Goal: Information Seeking & Learning: Learn about a topic

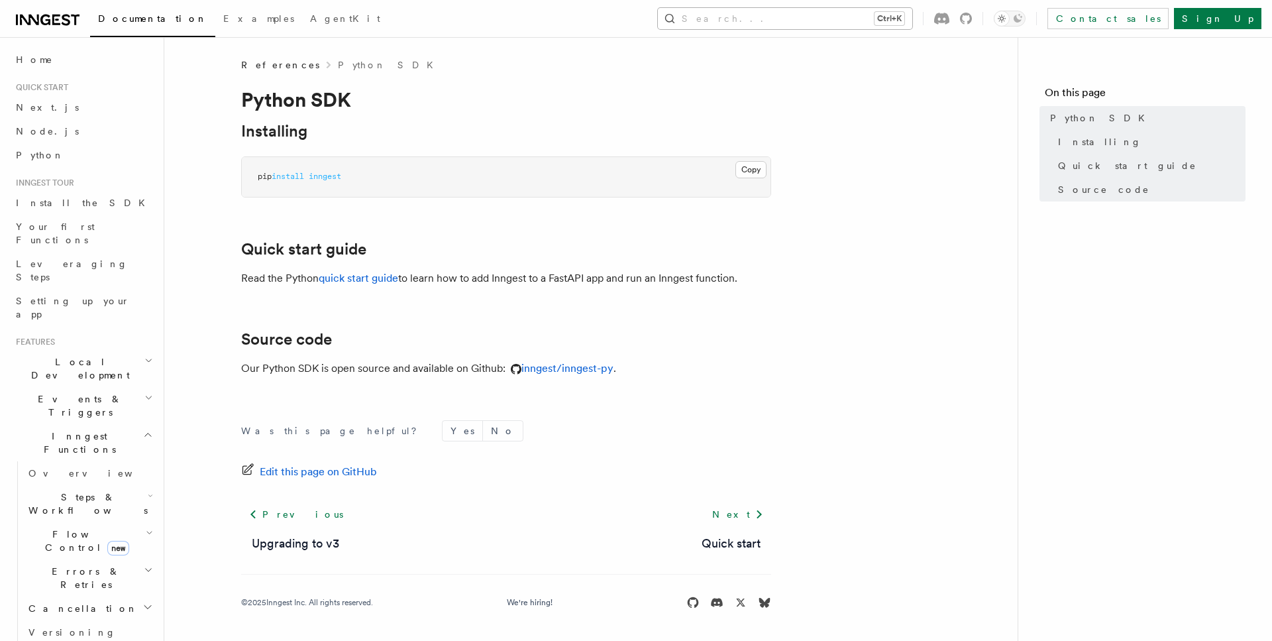
click at [891, 13] on button "Search... Ctrl+K" at bounding box center [785, 18] width 254 height 21
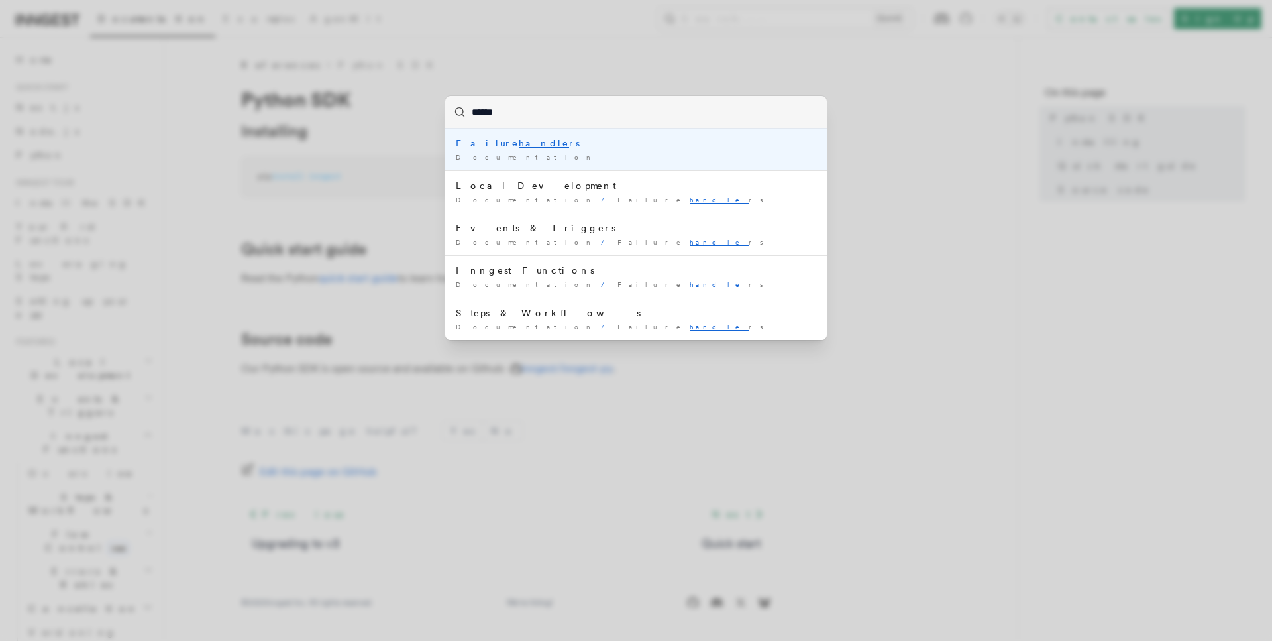
type input "*******"
click at [518, 144] on div "Failure handler s" at bounding box center [636, 142] width 360 height 13
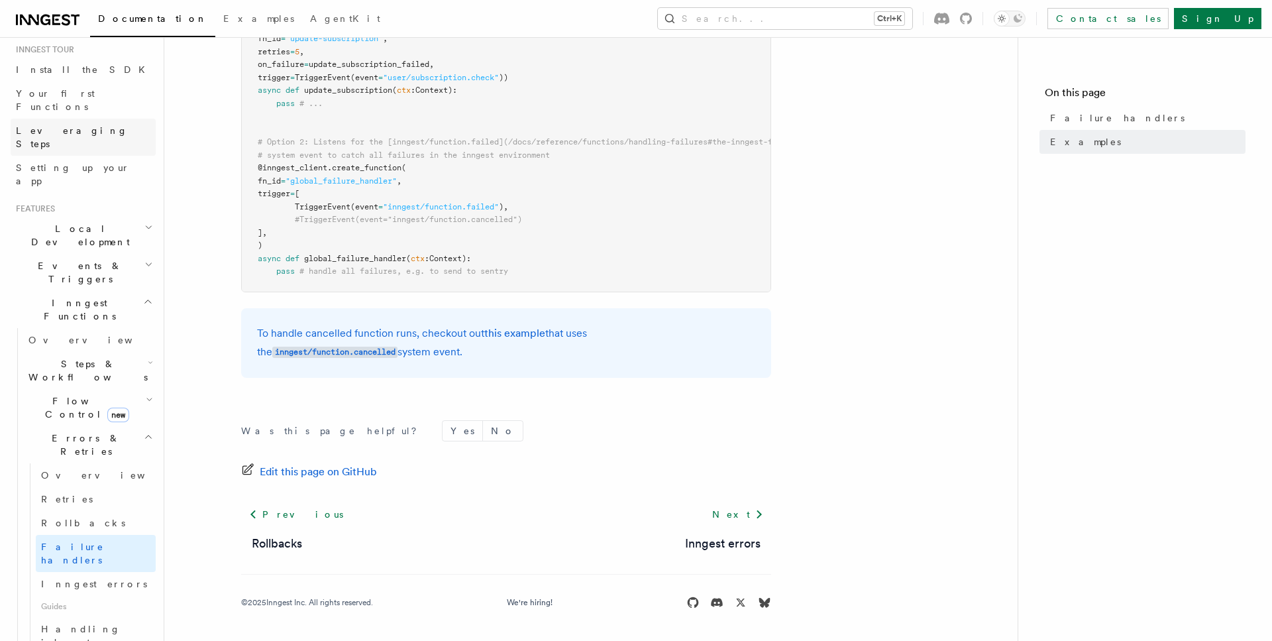
scroll to position [151, 0]
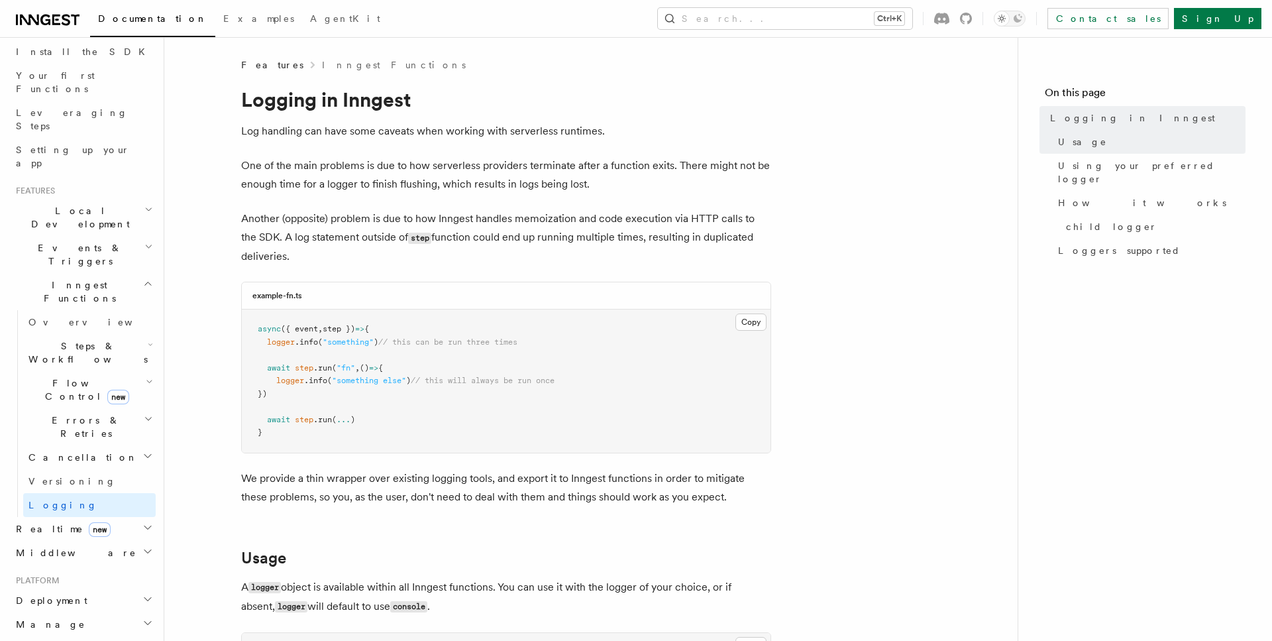
scroll to position [419, 0]
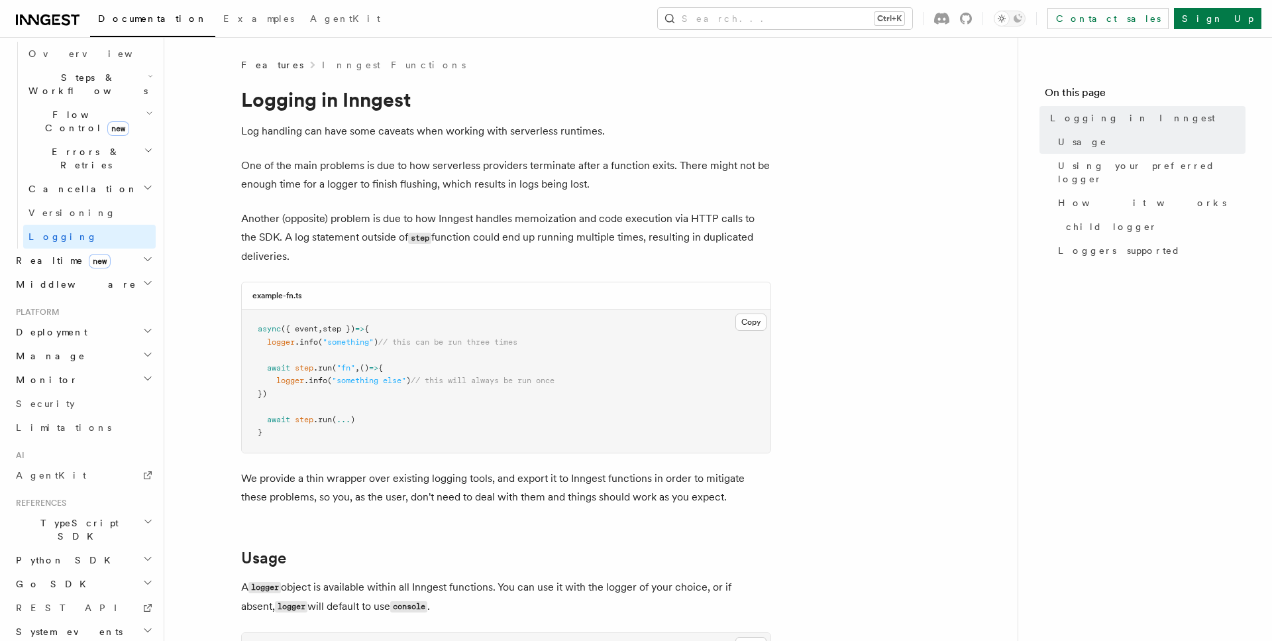
click at [105, 619] on h2 "System events" at bounding box center [83, 631] width 145 height 24
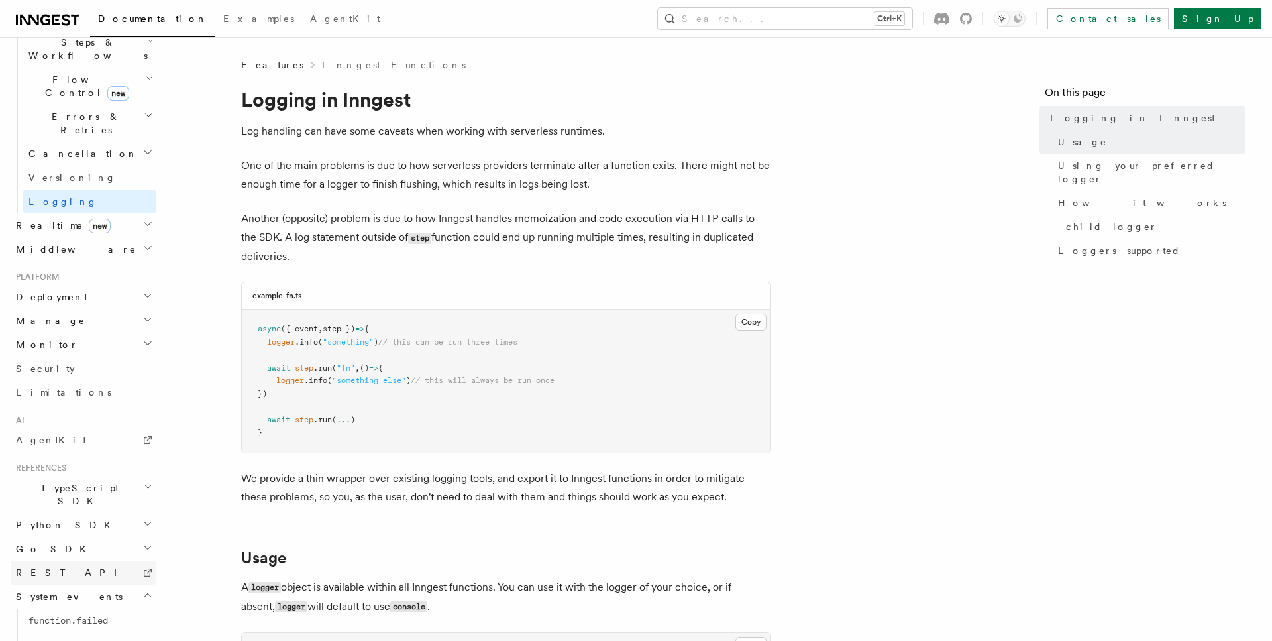
scroll to position [467, 0]
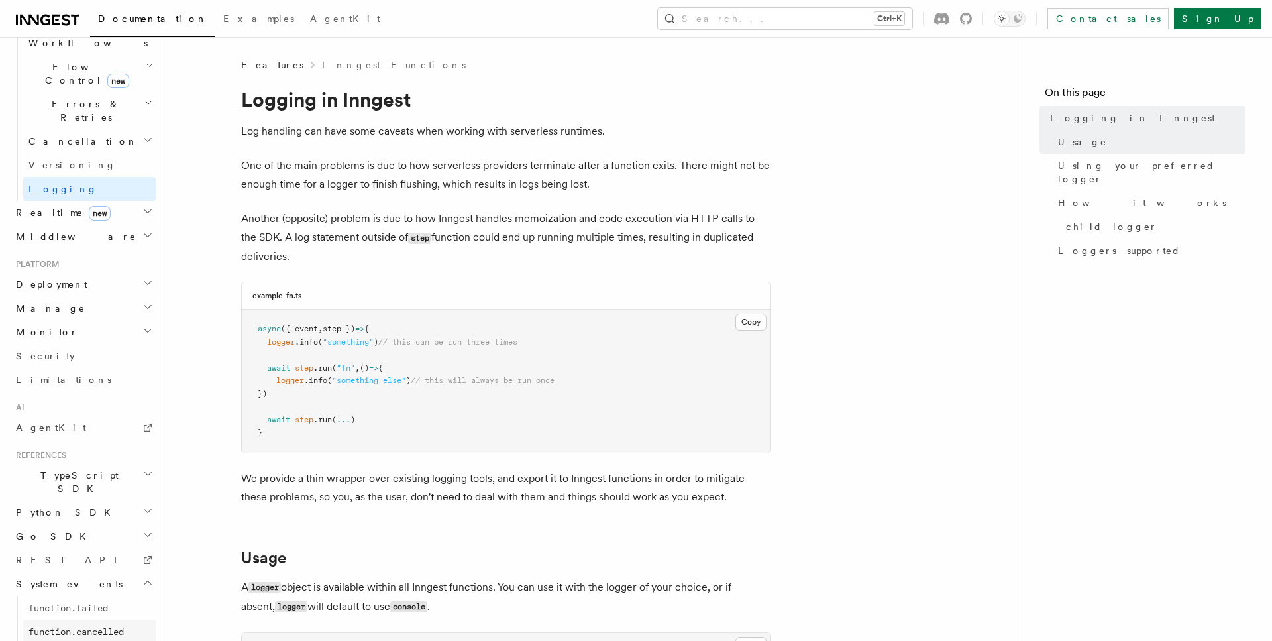
click at [99, 626] on span "function.cancelled" at bounding box center [75, 631] width 95 height 11
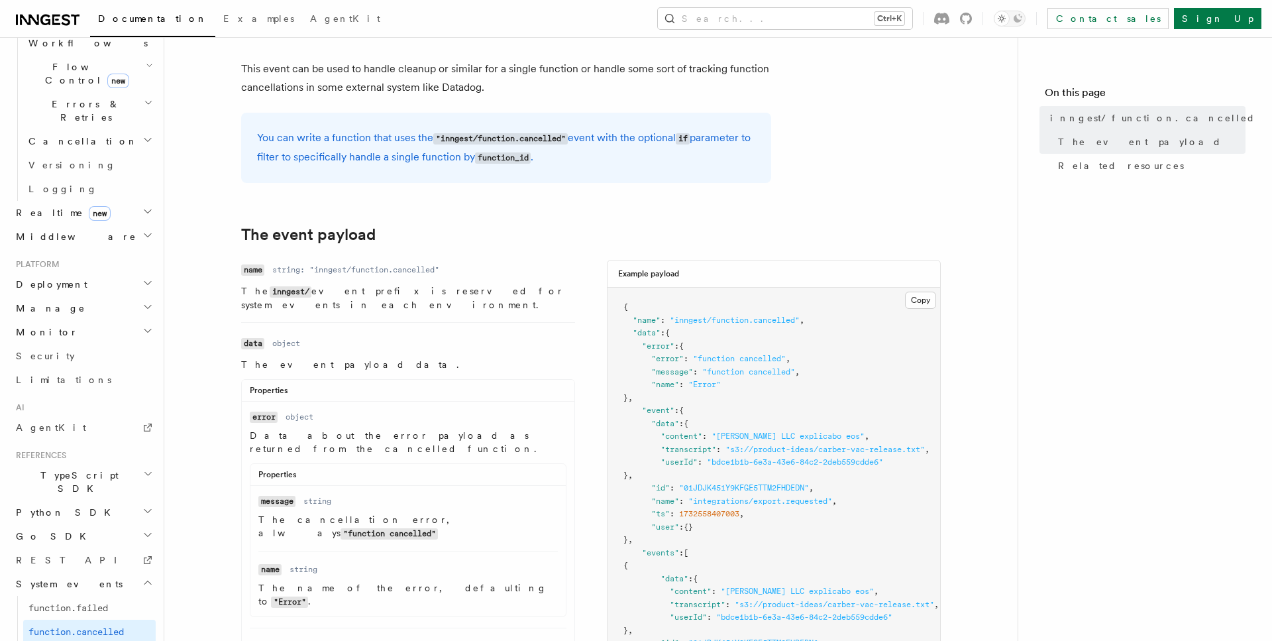
scroll to position [391, 0]
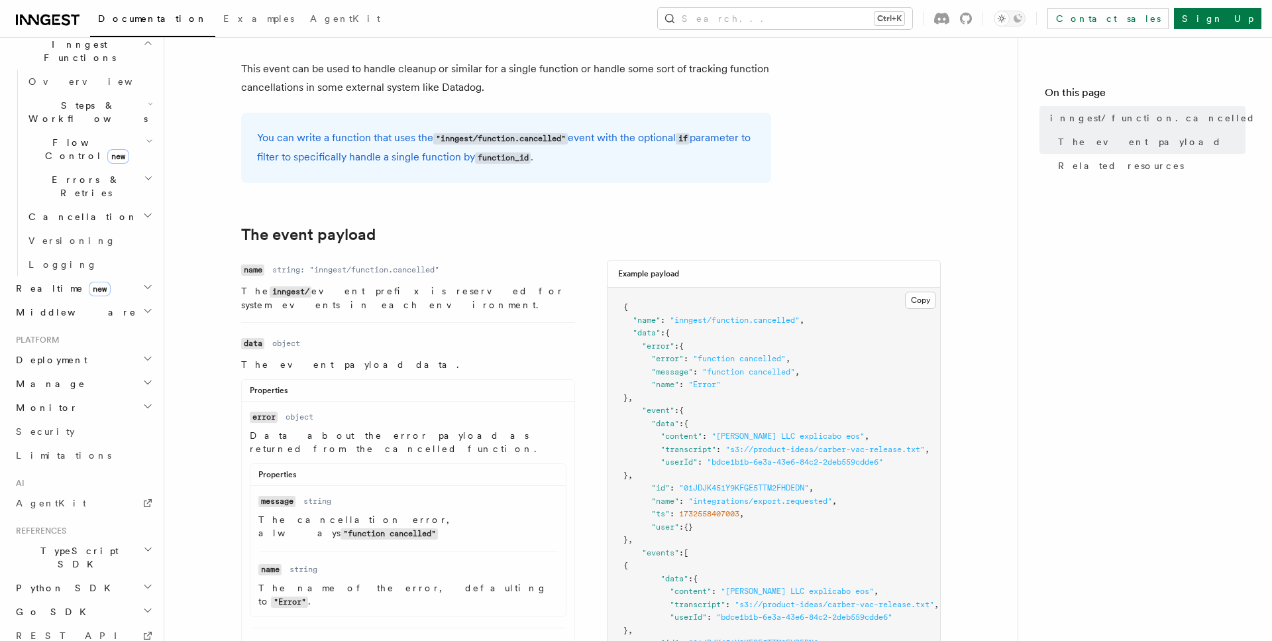
click at [60, 305] on span "Middleware" at bounding box center [74, 311] width 126 height 13
click at [78, 354] on span "Creating middleware" at bounding box center [84, 366] width 113 height 24
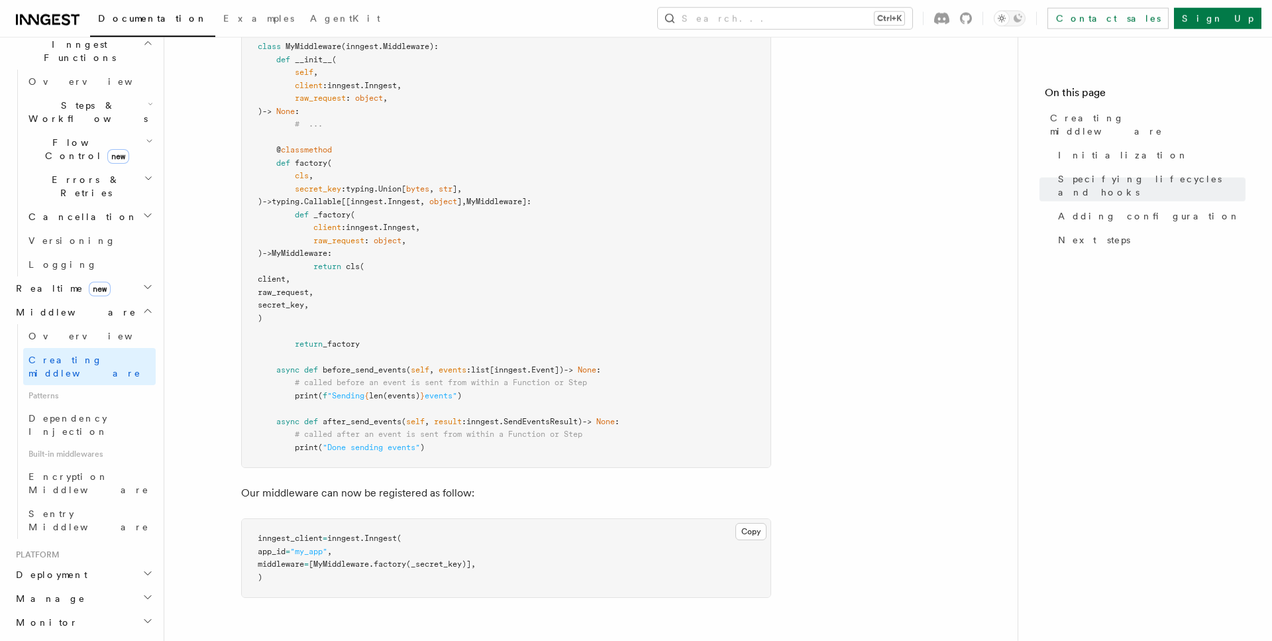
scroll to position [1892, 0]
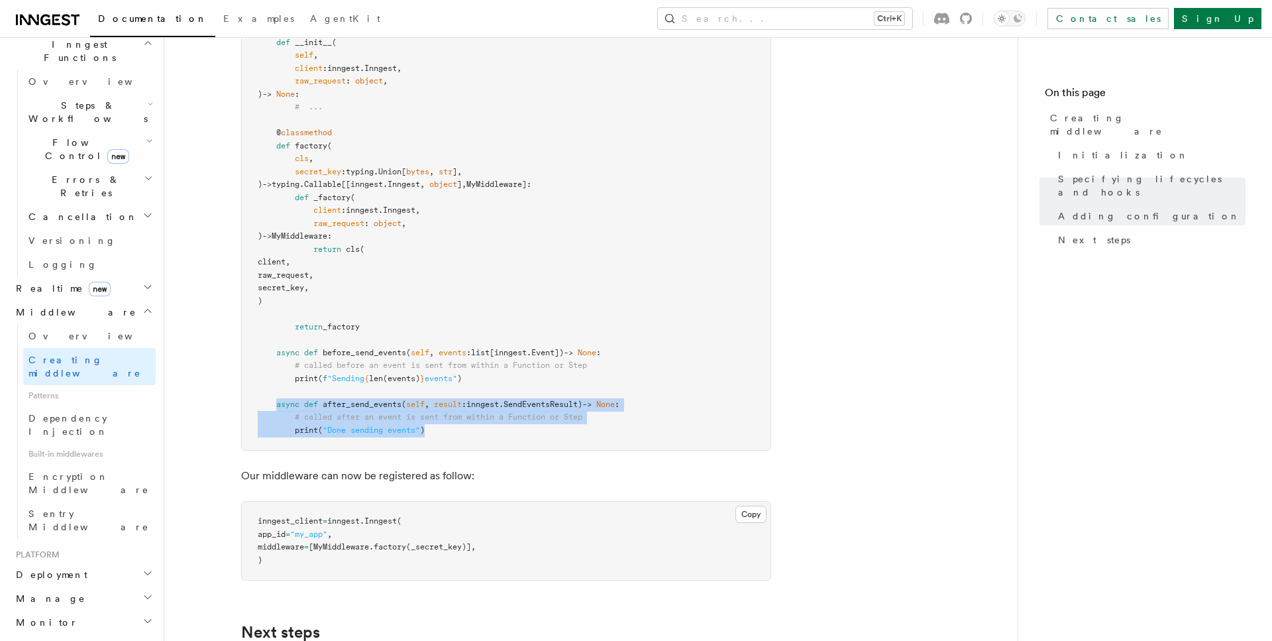
drag, startPoint x: 275, startPoint y: 407, endPoint x: 468, endPoint y: 431, distance: 194.9
click at [468, 431] on pre "import inngest class MyMiddleware ( inngest . Middleware ): def __init__ ( self…" at bounding box center [506, 217] width 529 height 466
copy code "async def after_send_events ( self , result : inngest . SendEventsResult) -> No…"
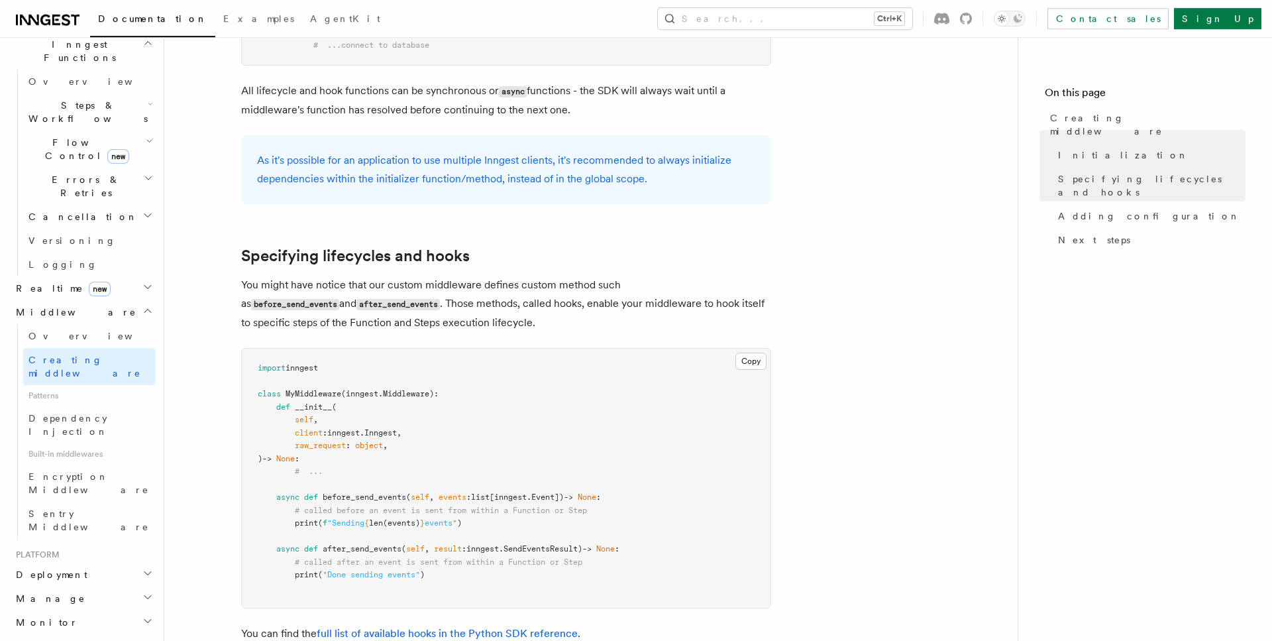
scroll to position [1013, 0]
